Goal: Task Accomplishment & Management: Manage account settings

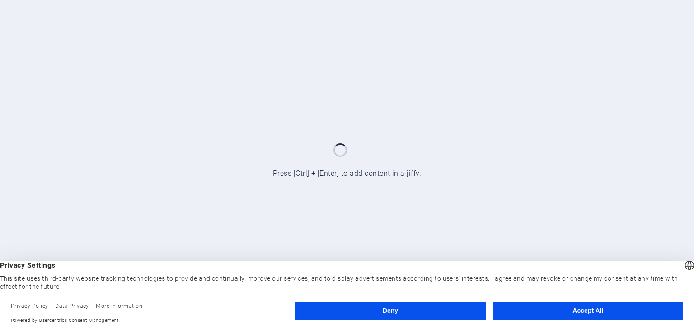
click at [582, 310] on button "Accept All" at bounding box center [588, 310] width 190 height 18
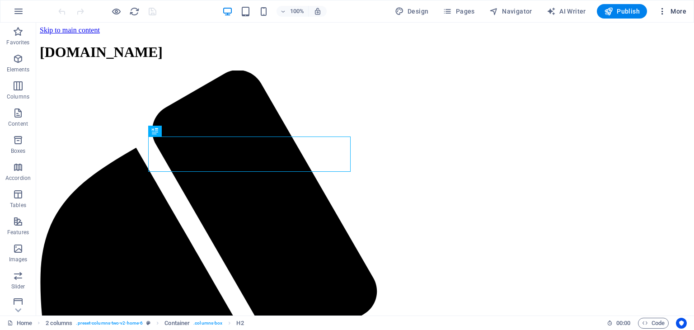
click at [663, 9] on icon "button" at bounding box center [662, 11] width 9 height 9
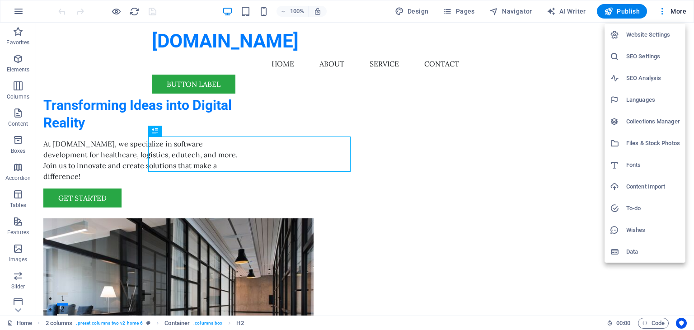
click at [662, 33] on h6 "Website Settings" at bounding box center [653, 34] width 54 height 11
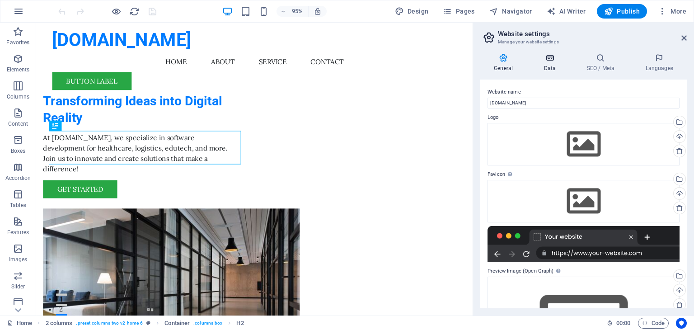
click at [552, 63] on h4 "Data" at bounding box center [551, 62] width 43 height 19
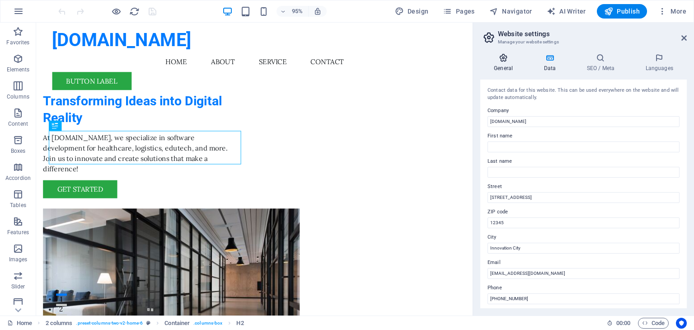
click at [499, 68] on h4 "General" at bounding box center [505, 62] width 50 height 19
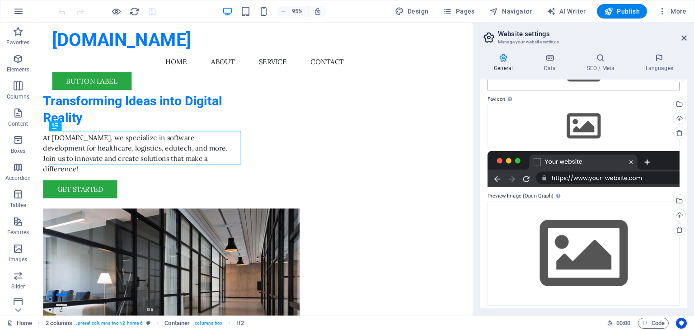
scroll to position [80, 0]
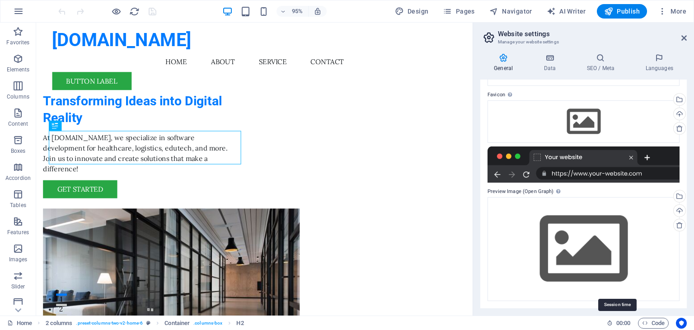
click at [611, 322] on icon at bounding box center [610, 323] width 6 height 6
click at [676, 10] on span "More" at bounding box center [672, 11] width 28 height 9
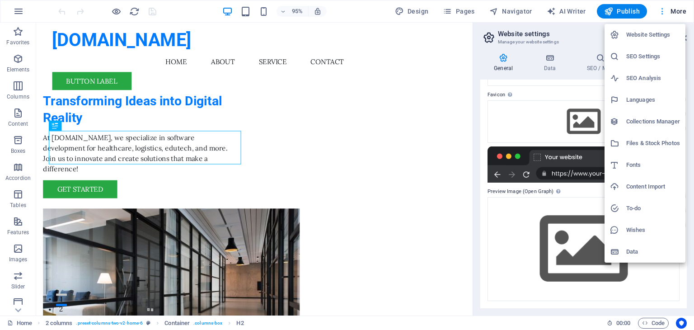
click at [676, 10] on div at bounding box center [347, 165] width 694 height 330
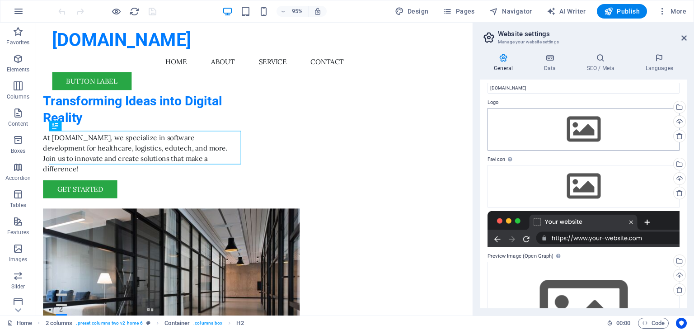
scroll to position [0, 0]
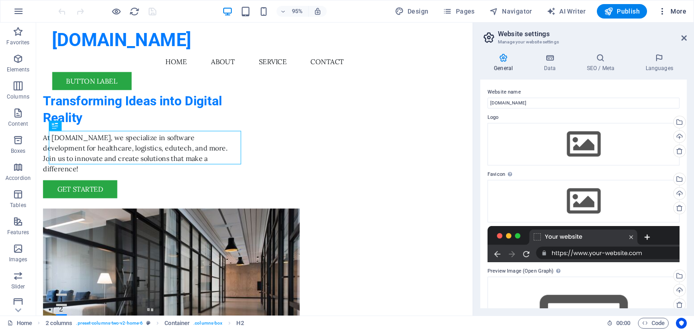
click at [665, 8] on icon "button" at bounding box center [662, 11] width 9 height 9
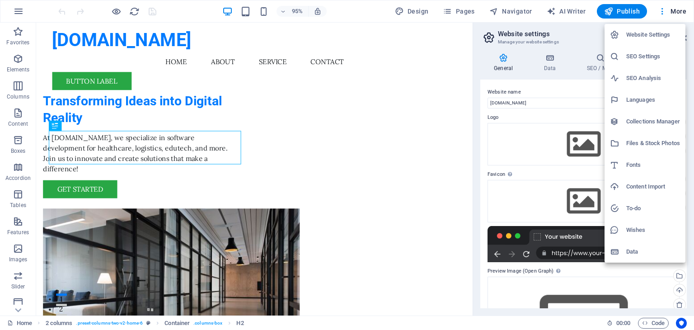
click at [576, 14] on div at bounding box center [347, 165] width 694 height 330
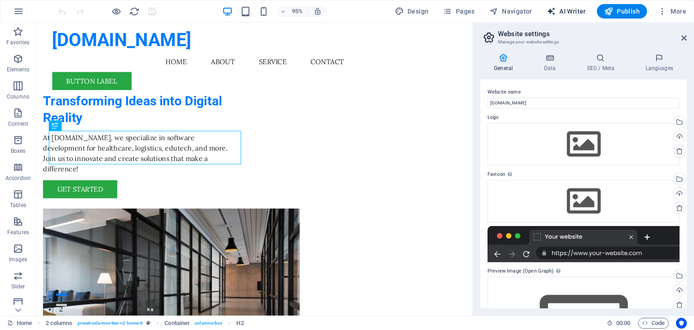
click at [566, 11] on span "AI Writer" at bounding box center [566, 11] width 39 height 9
select select "English"
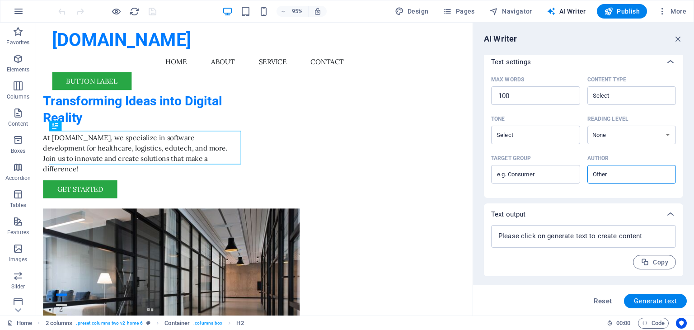
scroll to position [208, 0]
click at [15, 148] on p "Boxes" at bounding box center [18, 150] width 15 height 7
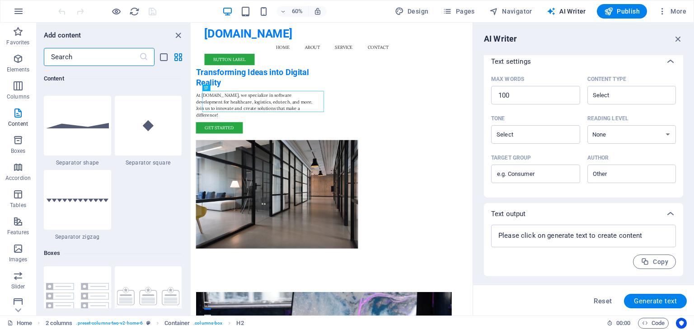
scroll to position [2312, 0]
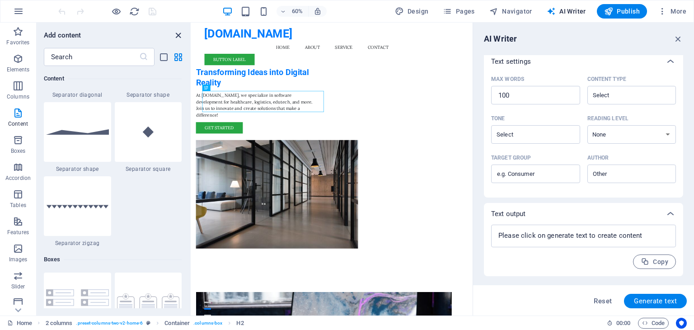
click at [176, 37] on icon "close panel" at bounding box center [178, 35] width 10 height 10
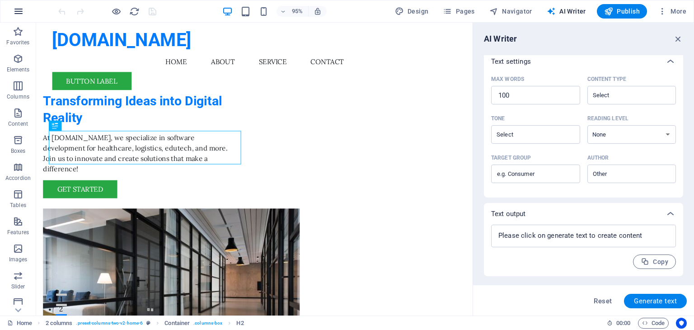
click at [15, 16] on icon "button" at bounding box center [18, 11] width 11 height 11
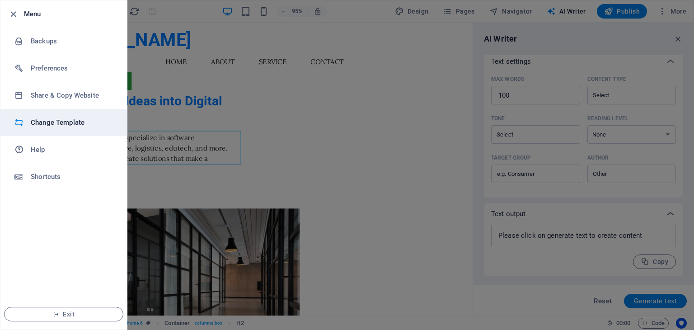
click at [99, 123] on h6 "Change Template" at bounding box center [73, 122] width 84 height 11
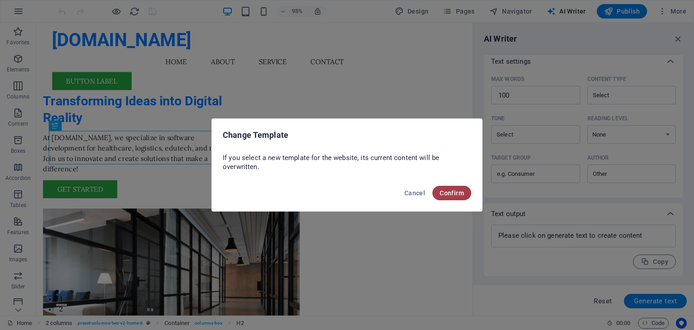
click at [454, 193] on span "Confirm" at bounding box center [452, 192] width 24 height 7
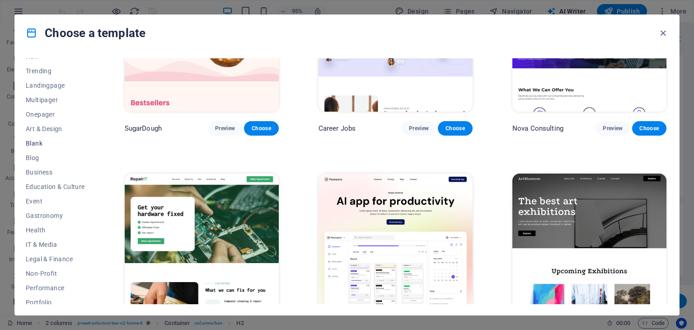
scroll to position [116, 0]
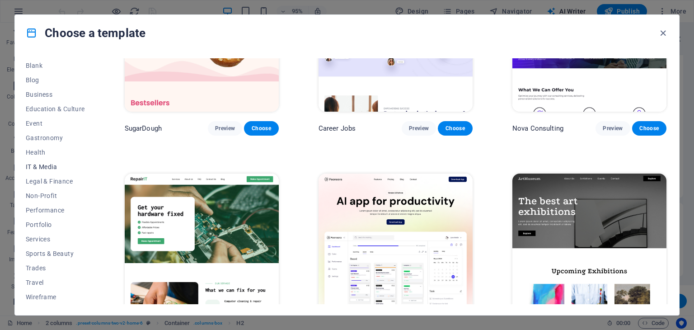
click at [52, 165] on span "IT & Media" at bounding box center [55, 166] width 59 height 7
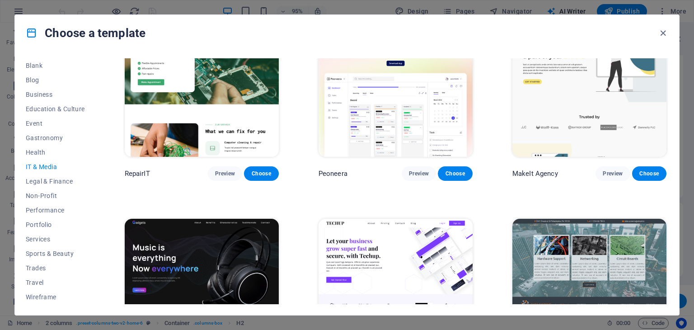
scroll to position [0, 0]
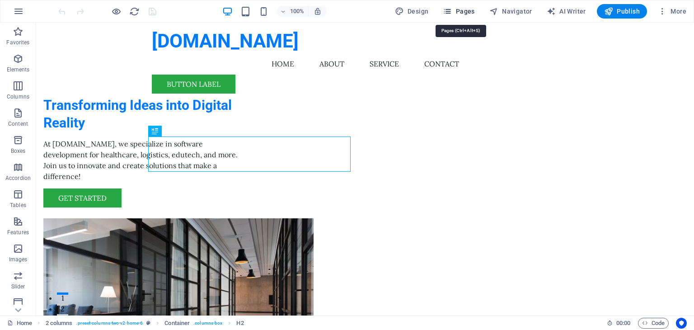
click at [461, 9] on span "Pages" at bounding box center [459, 11] width 32 height 9
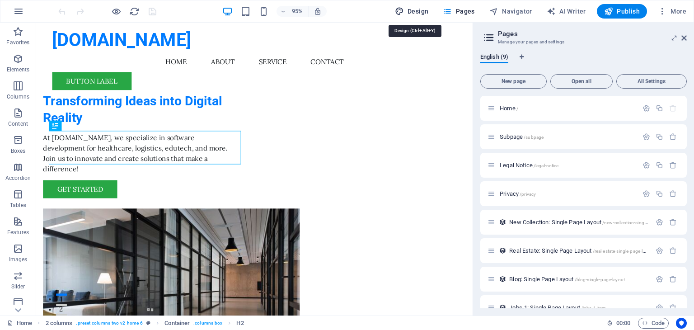
click at [410, 13] on span "Design" at bounding box center [412, 11] width 34 height 9
select select "px"
select select "200"
select select "px"
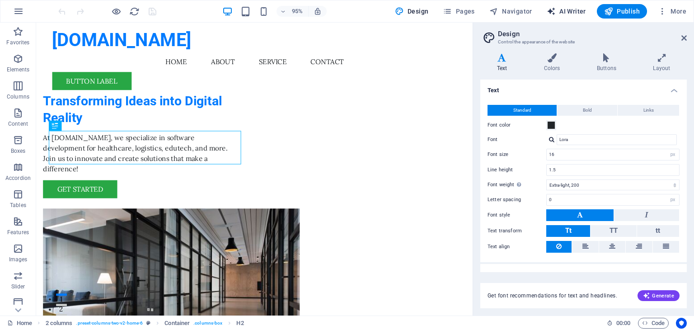
click at [566, 9] on span "AI Writer" at bounding box center [566, 11] width 39 height 9
select select "English"
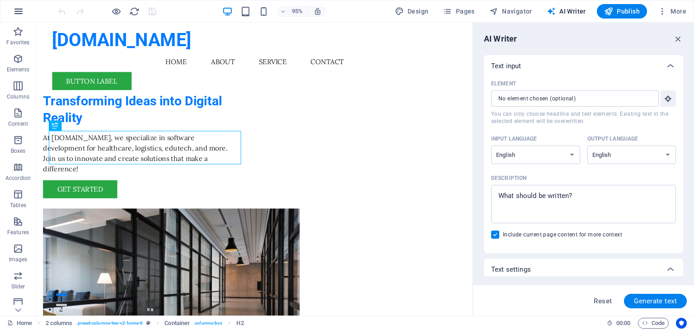
click at [17, 8] on icon "button" at bounding box center [18, 11] width 11 height 11
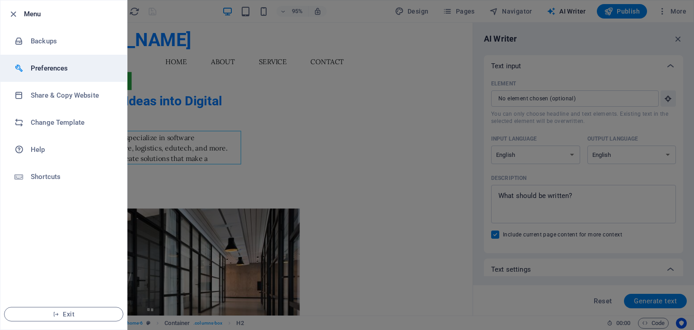
click at [58, 68] on h6 "Preferences" at bounding box center [73, 68] width 84 height 11
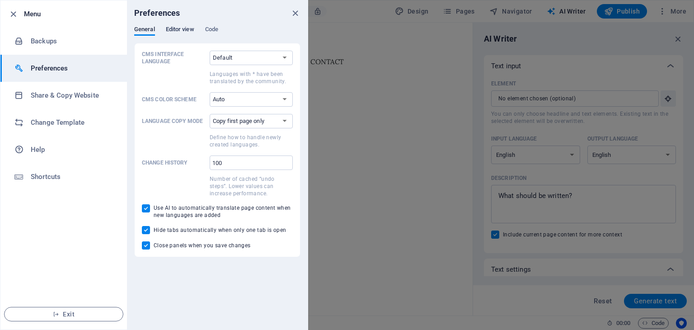
click at [179, 33] on span "Editor view" at bounding box center [180, 30] width 28 height 13
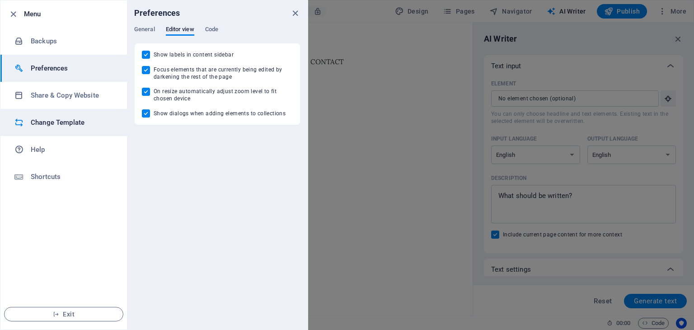
click at [47, 123] on h6 "Change Template" at bounding box center [73, 122] width 84 height 11
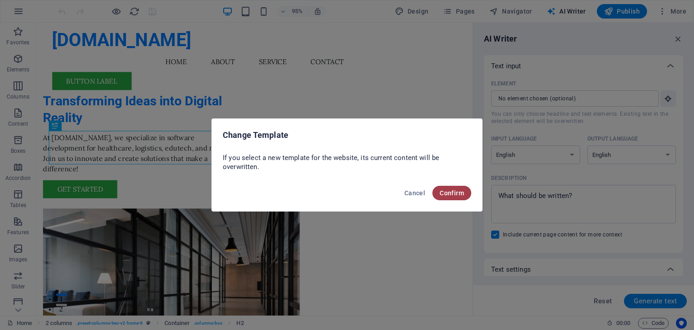
click at [447, 188] on button "Confirm" at bounding box center [451, 193] width 39 height 14
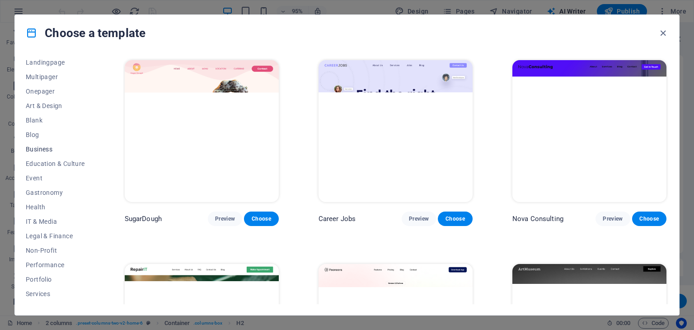
scroll to position [116, 0]
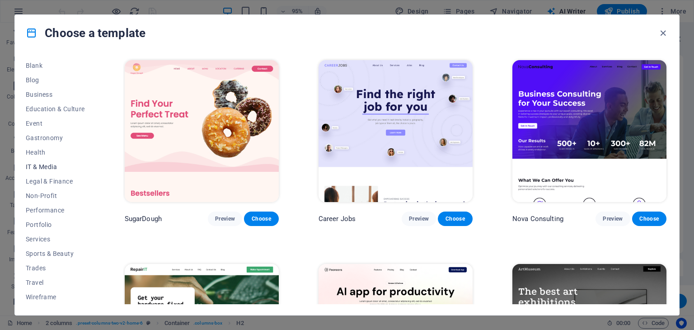
click at [47, 165] on span "IT & Media" at bounding box center [55, 166] width 59 height 7
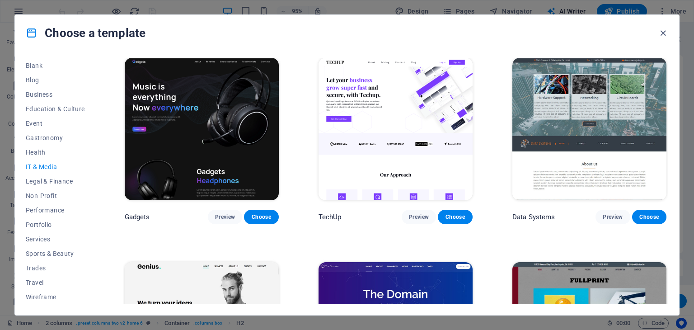
scroll to position [261, 0]
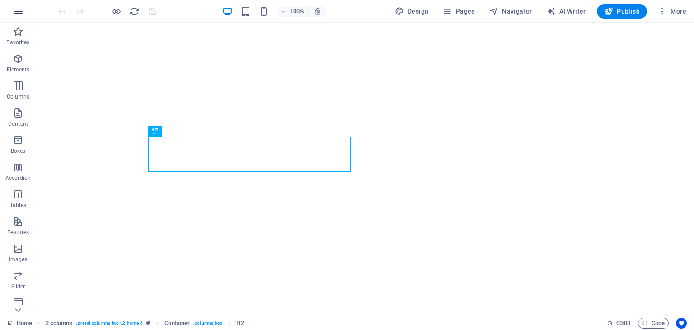
click at [19, 9] on icon "button" at bounding box center [18, 11] width 11 height 11
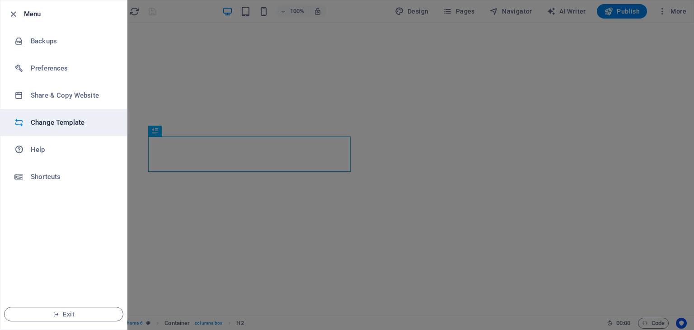
click at [89, 125] on h6 "Change Template" at bounding box center [73, 122] width 84 height 11
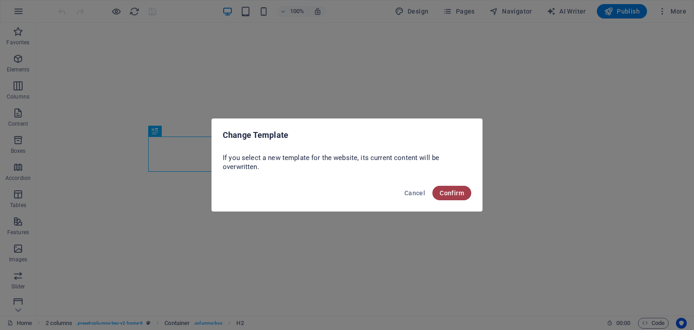
click at [459, 190] on span "Confirm" at bounding box center [452, 192] width 24 height 7
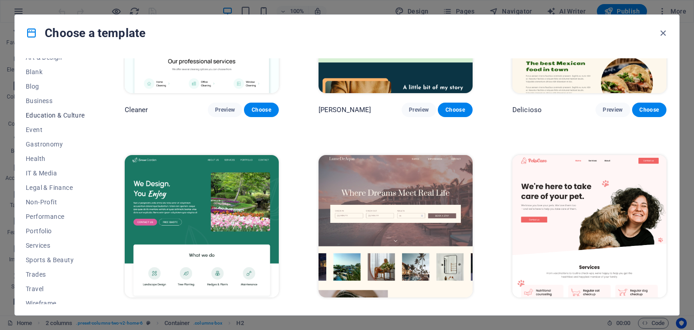
scroll to position [116, 0]
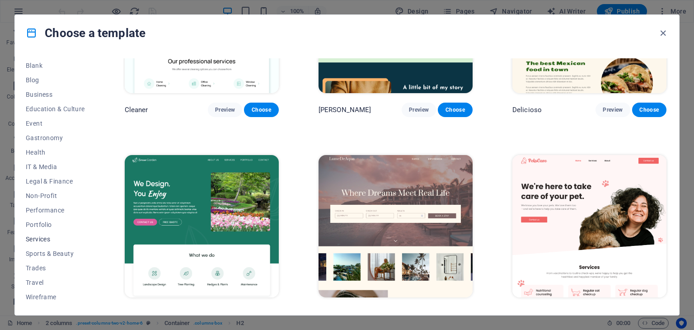
click at [38, 235] on span "Services" at bounding box center [55, 238] width 59 height 7
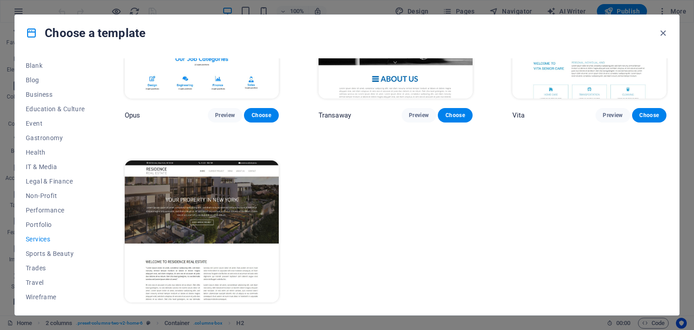
scroll to position [1343, 0]
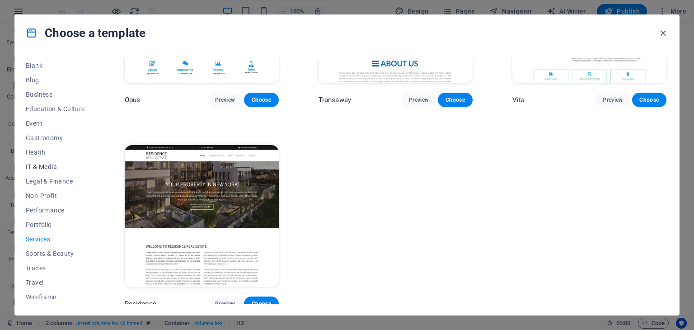
click at [55, 168] on span "IT & Media" at bounding box center [55, 166] width 59 height 7
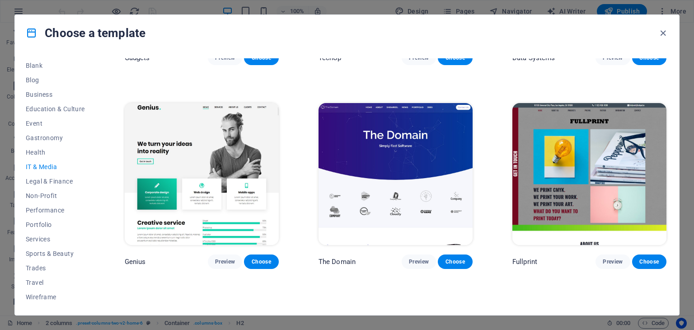
scroll to position [349, 0]
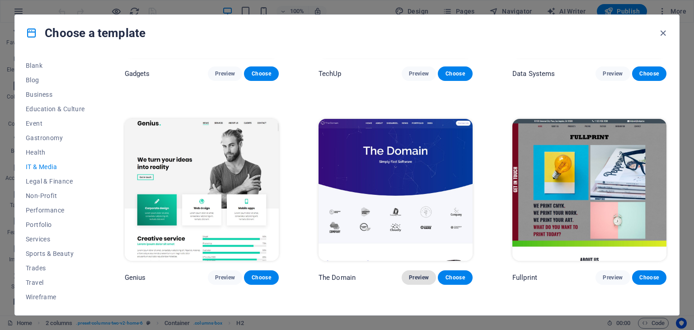
click at [418, 277] on span "Preview" at bounding box center [419, 277] width 20 height 7
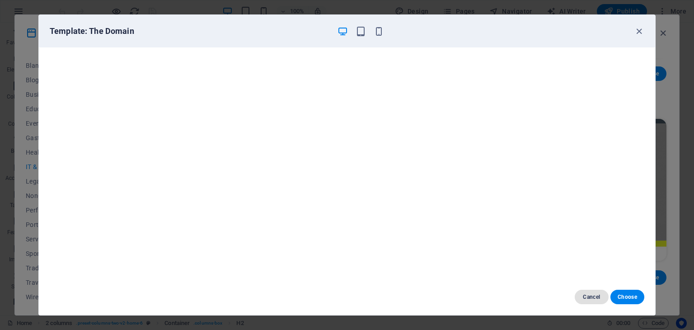
click at [586, 291] on button "Cancel" at bounding box center [592, 297] width 34 height 14
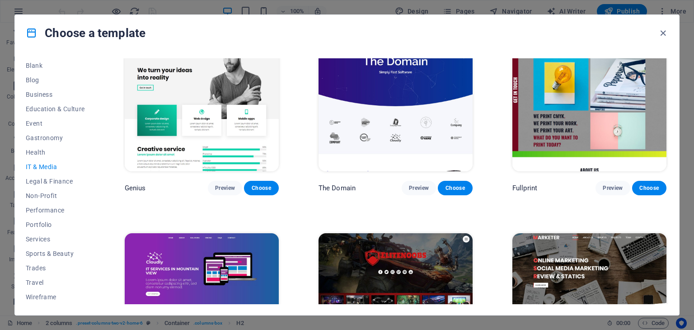
scroll to position [440, 0]
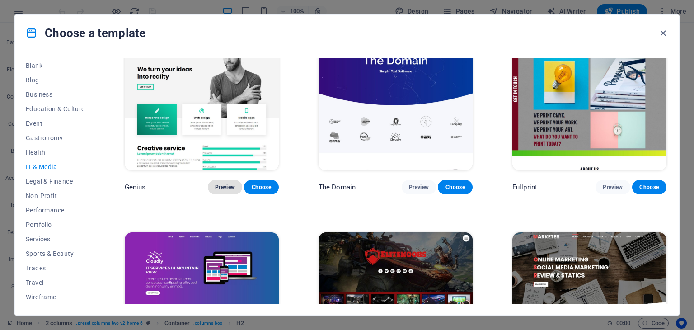
click at [218, 183] on span "Preview" at bounding box center [225, 186] width 20 height 7
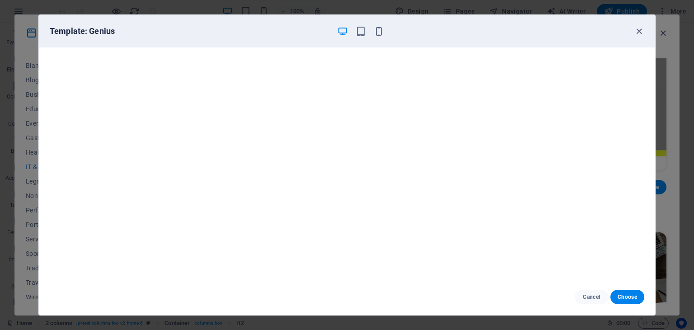
scroll to position [2, 0]
click at [638, 33] on icon "button" at bounding box center [639, 31] width 10 height 10
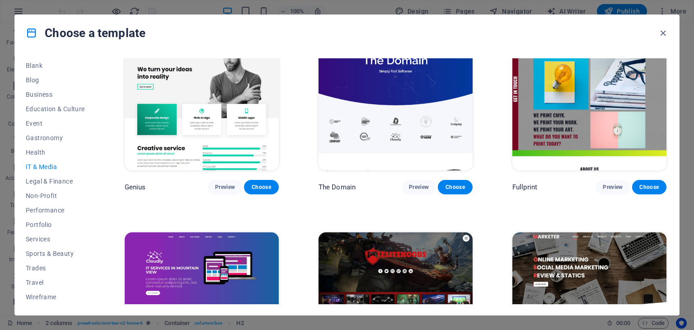
scroll to position [0, 0]
click at [42, 211] on span "Business" at bounding box center [55, 210] width 59 height 7
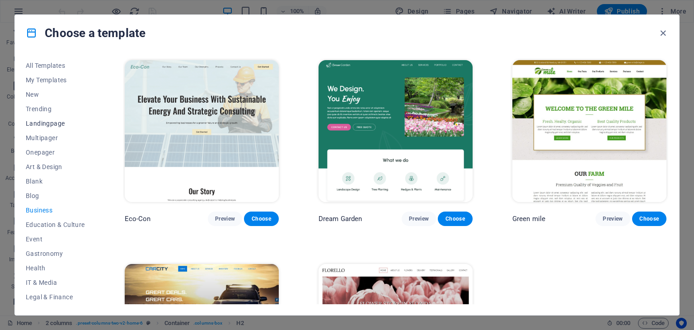
click at [51, 122] on span "Landingpage" at bounding box center [55, 123] width 59 height 7
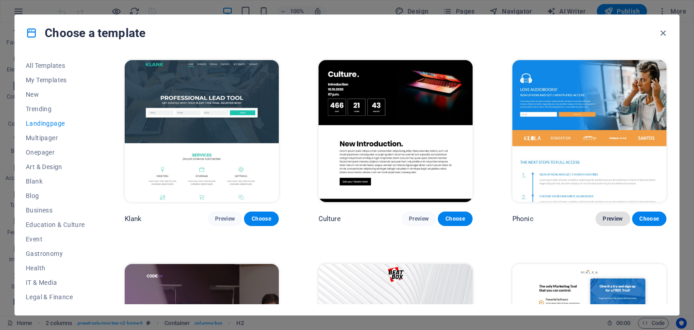
click at [609, 216] on span "Preview" at bounding box center [613, 218] width 20 height 7
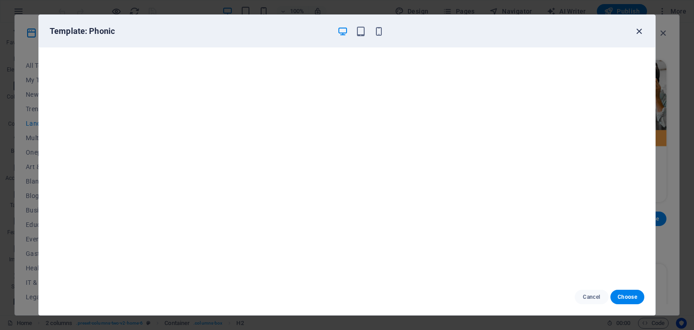
click at [638, 34] on icon "button" at bounding box center [639, 31] width 10 height 10
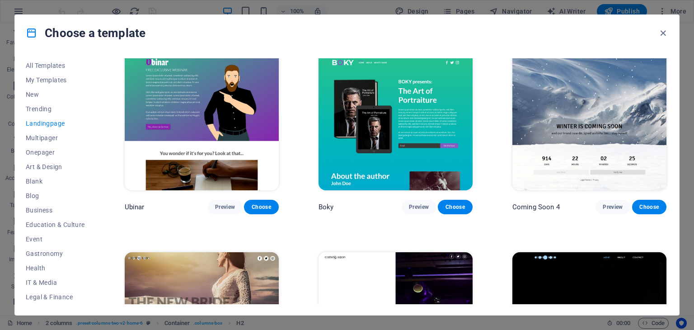
scroll to position [1365, 0]
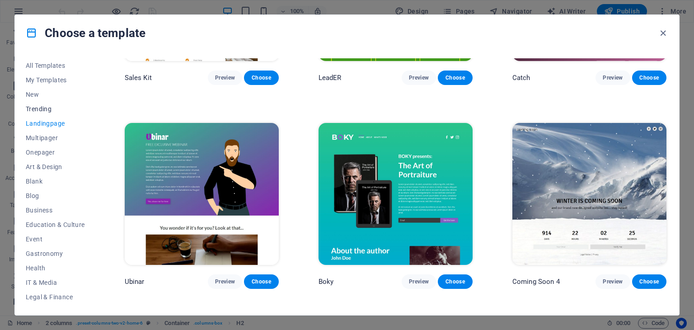
click at [30, 102] on button "Trending" at bounding box center [55, 109] width 59 height 14
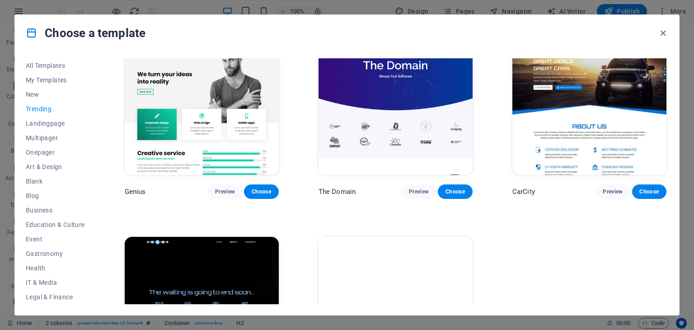
scroll to position [936, 0]
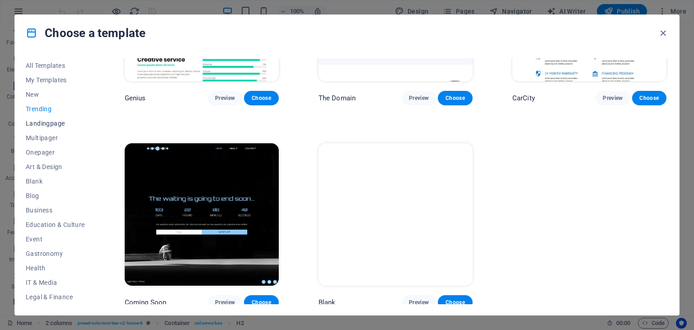
click at [58, 123] on span "Landingpage" at bounding box center [55, 123] width 59 height 7
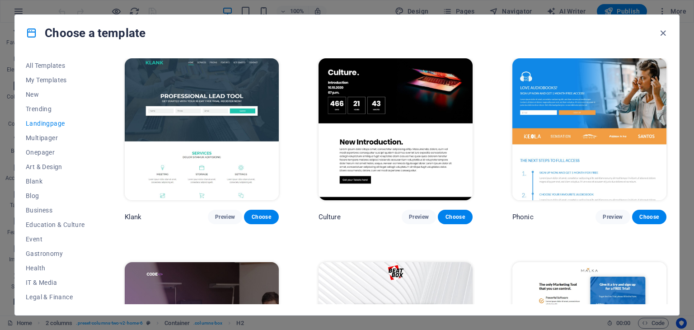
scroll to position [0, 0]
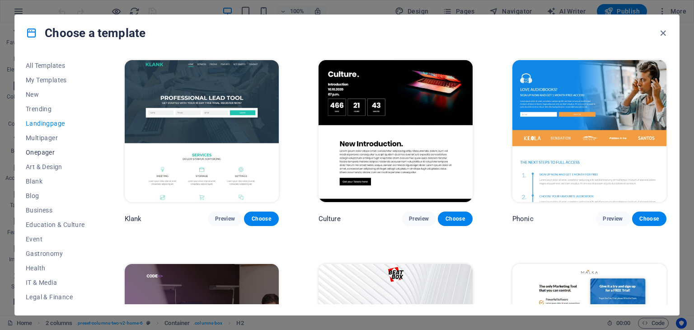
click at [53, 155] on span "Onepager" at bounding box center [55, 152] width 59 height 7
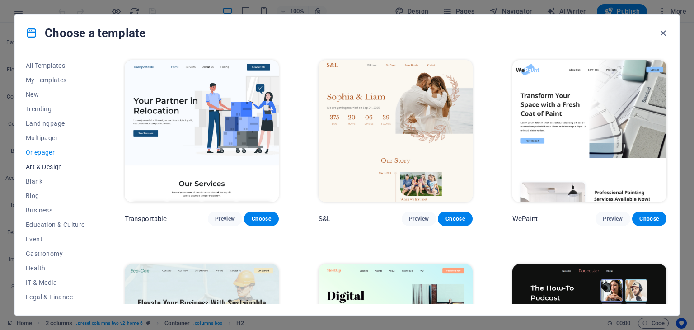
click at [54, 165] on span "Art & Design" at bounding box center [55, 166] width 59 height 7
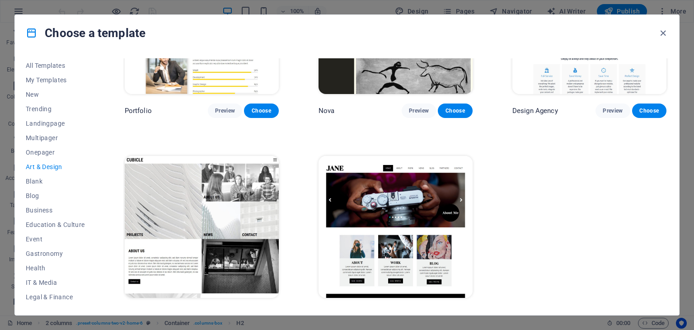
scroll to position [733, 0]
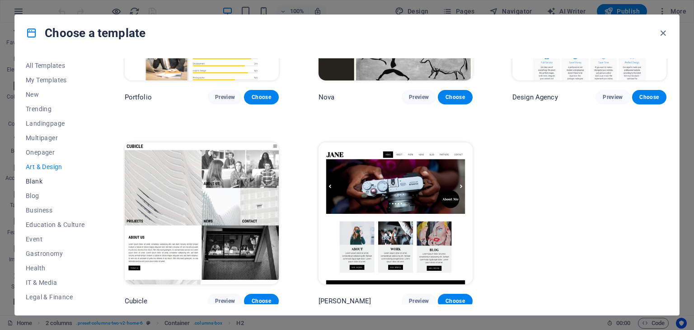
click at [42, 180] on span "Blank" at bounding box center [55, 181] width 59 height 7
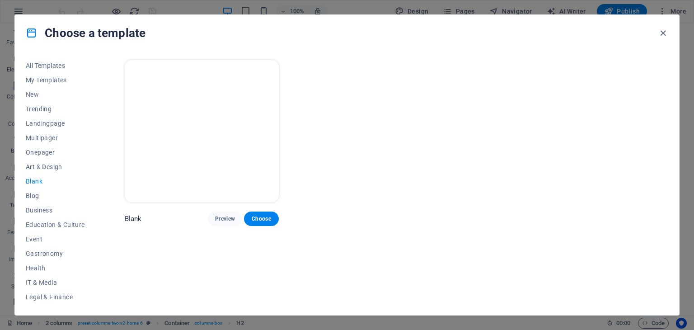
scroll to position [0, 0]
click at [40, 194] on span "Blog" at bounding box center [55, 195] width 59 height 7
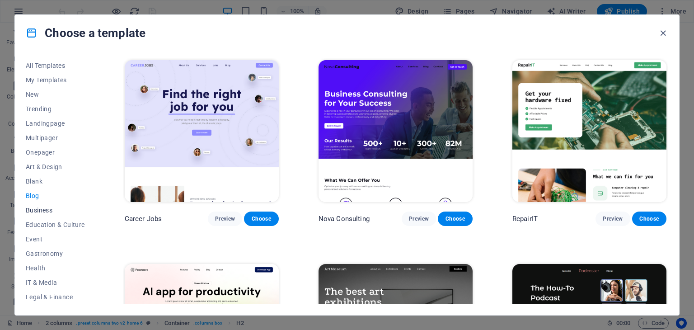
click at [45, 212] on span "Business" at bounding box center [55, 210] width 59 height 7
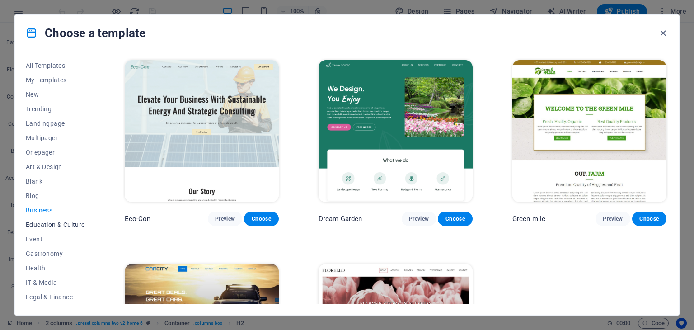
click at [51, 223] on span "Education & Culture" at bounding box center [55, 224] width 59 height 7
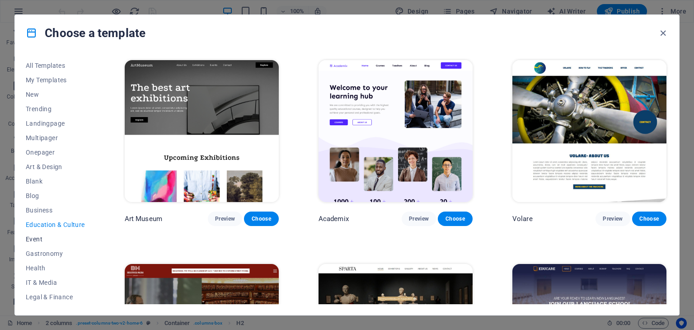
click at [54, 241] on span "Event" at bounding box center [55, 238] width 59 height 7
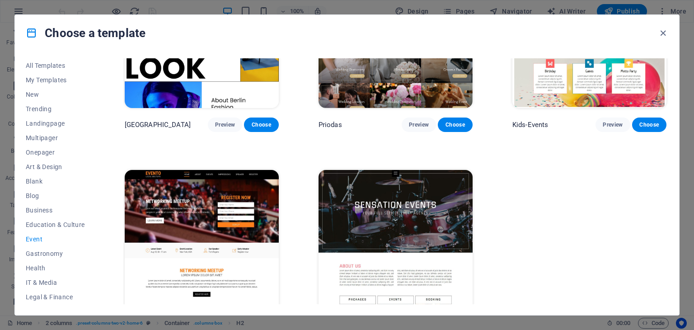
scroll to position [327, 0]
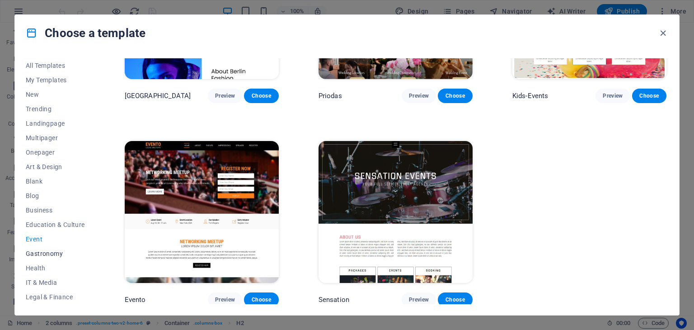
click at [50, 254] on span "Gastronomy" at bounding box center [55, 253] width 59 height 7
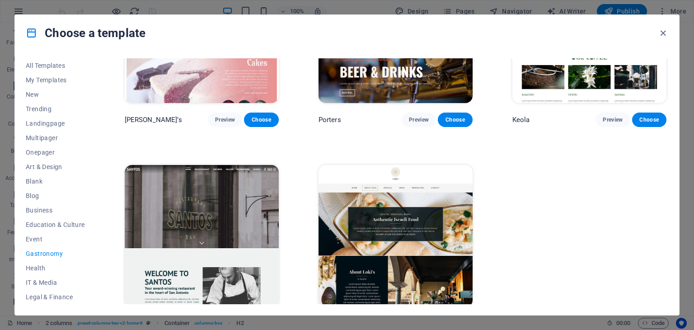
scroll to position [936, 0]
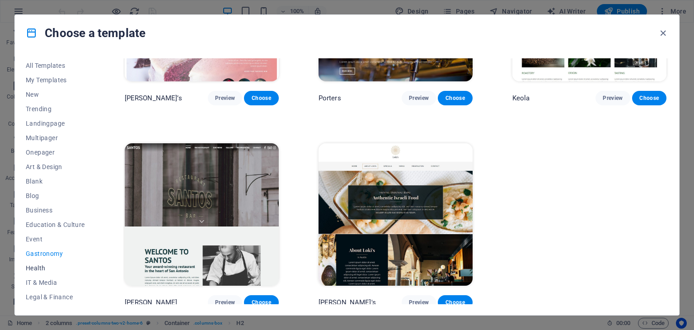
click at [41, 268] on span "Health" at bounding box center [55, 267] width 59 height 7
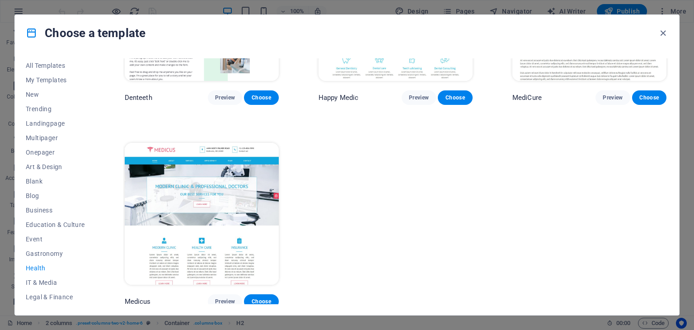
scroll to position [327, 0]
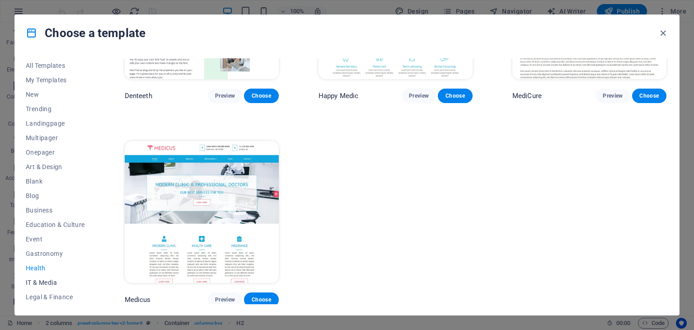
click at [40, 279] on span "IT & Media" at bounding box center [55, 282] width 59 height 7
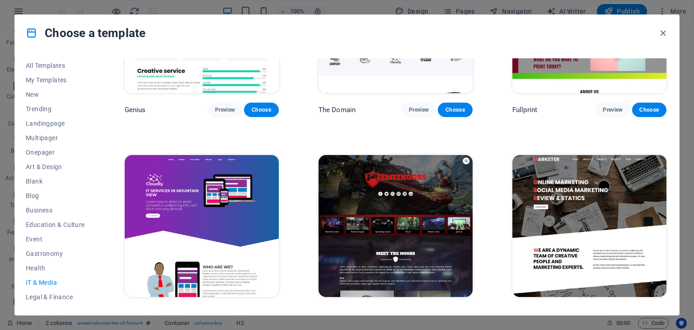
scroll to position [530, 0]
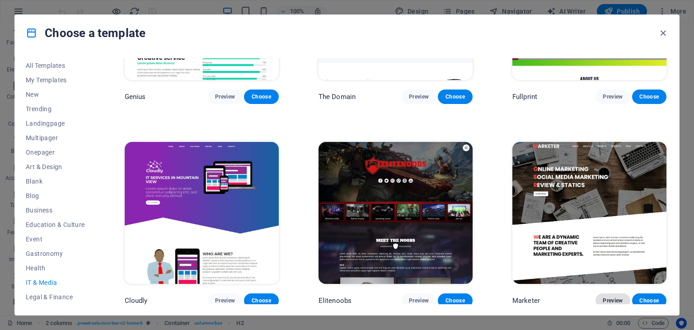
click at [610, 299] on span "Preview" at bounding box center [613, 300] width 20 height 7
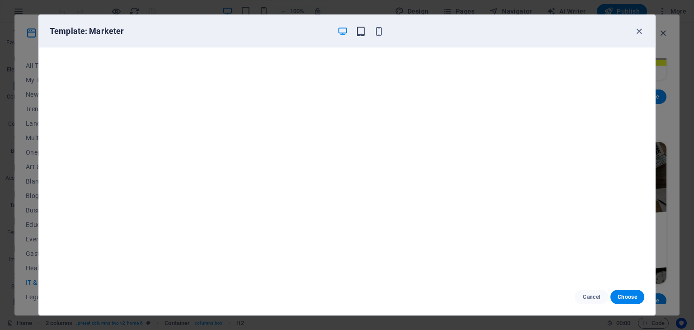
click at [362, 34] on icon "button" at bounding box center [361, 31] width 10 height 10
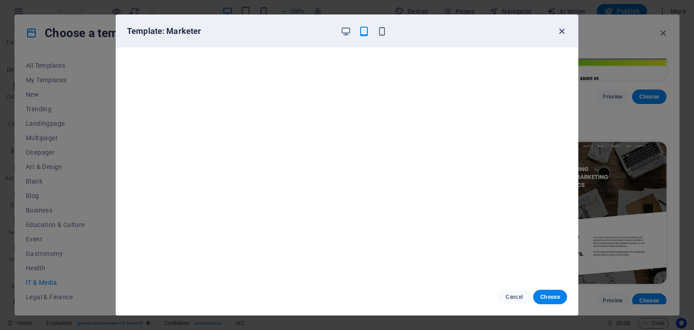
click at [562, 33] on icon "button" at bounding box center [562, 31] width 10 height 10
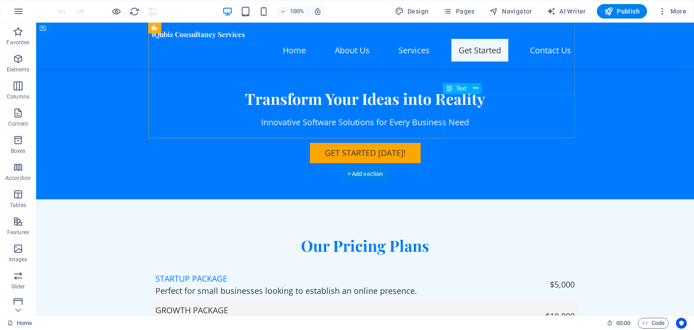
scroll to position [3163, 0]
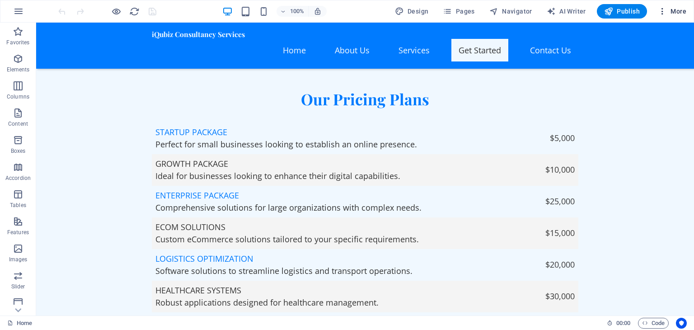
click at [683, 12] on span "More" at bounding box center [672, 11] width 28 height 9
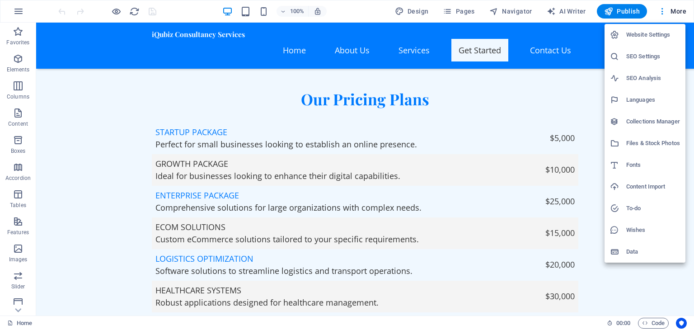
click at [645, 28] on li "Website Settings" at bounding box center [645, 35] width 81 height 22
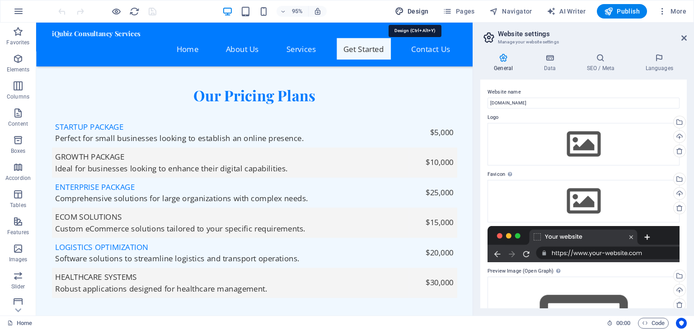
click at [414, 6] on button "Design" at bounding box center [411, 11] width 41 height 14
select select "px"
select select "200"
select select "px"
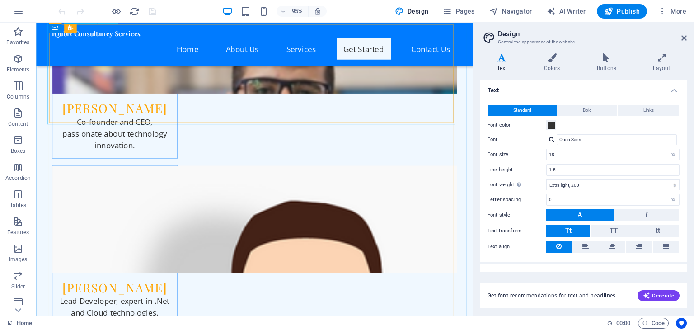
scroll to position [4384, 0]
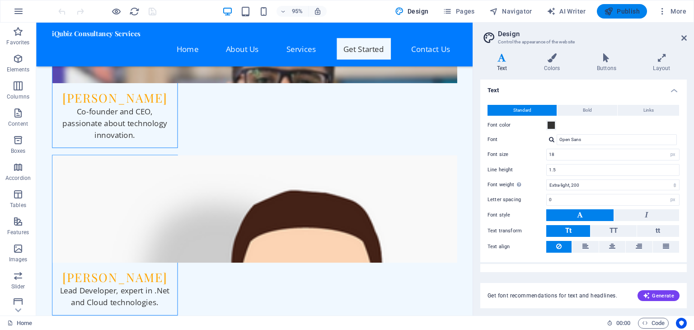
click at [614, 14] on span "Publish" at bounding box center [622, 11] width 36 height 9
